Goal: Information Seeking & Learning: Understand process/instructions

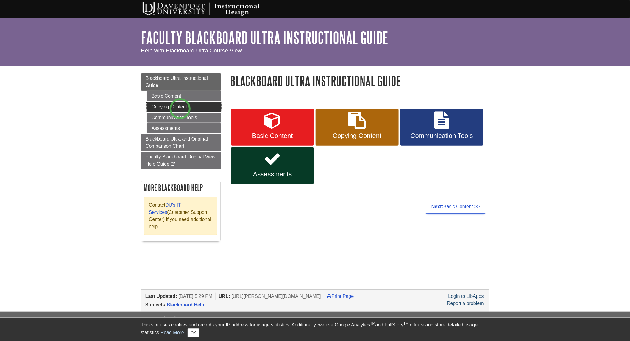
click at [180, 109] on link "Copying Content" at bounding box center [184, 107] width 74 height 10
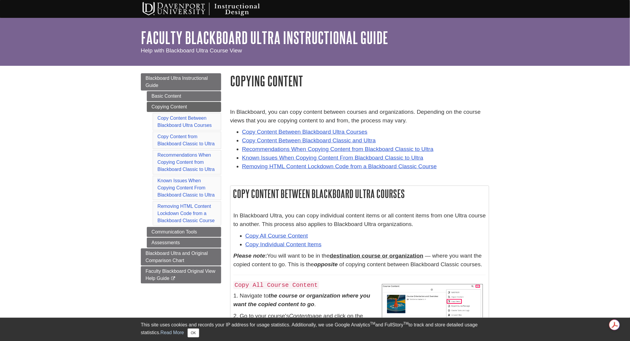
drag, startPoint x: 247, startPoint y: 2, endPoint x: 358, endPoint y: 122, distance: 163.6
click at [358, 122] on p "In Blackboard, you can copy content between courses and organizations. Dependin…" at bounding box center [359, 116] width 259 height 17
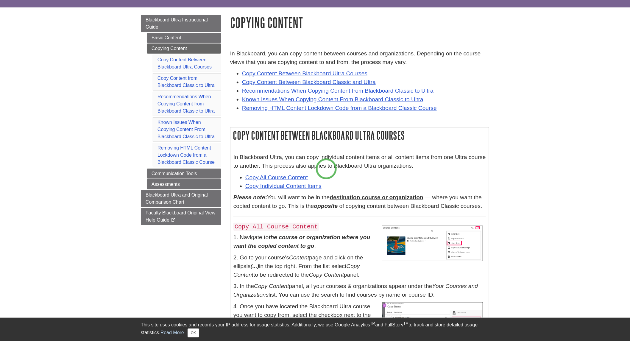
scroll to position [66, 0]
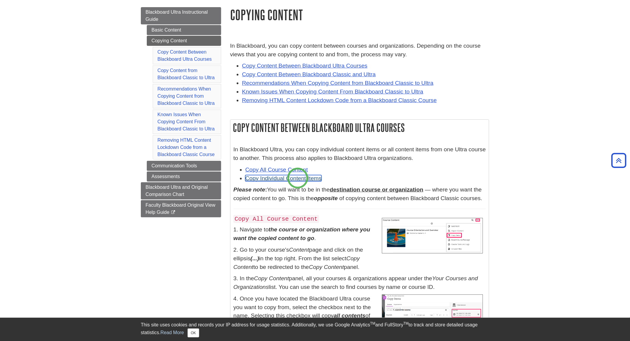
click at [298, 178] on link "Copy Individual Content Items" at bounding box center [284, 178] width 76 height 6
